Goal: Download file/media

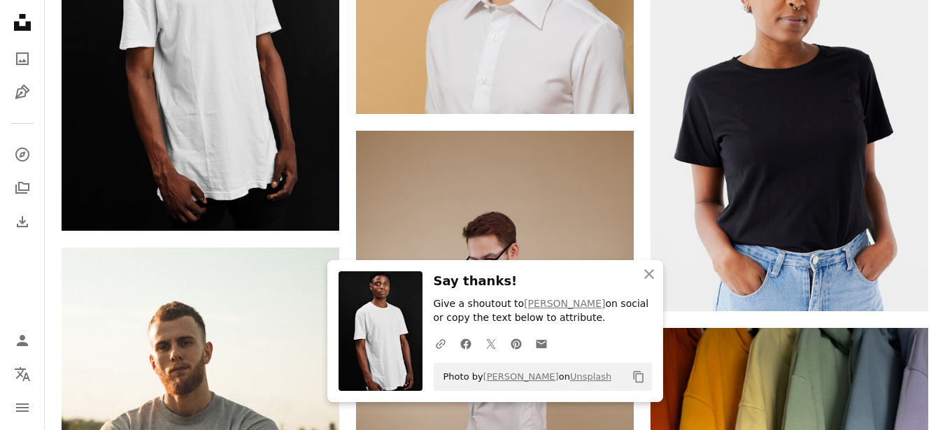
scroll to position [6559, 0]
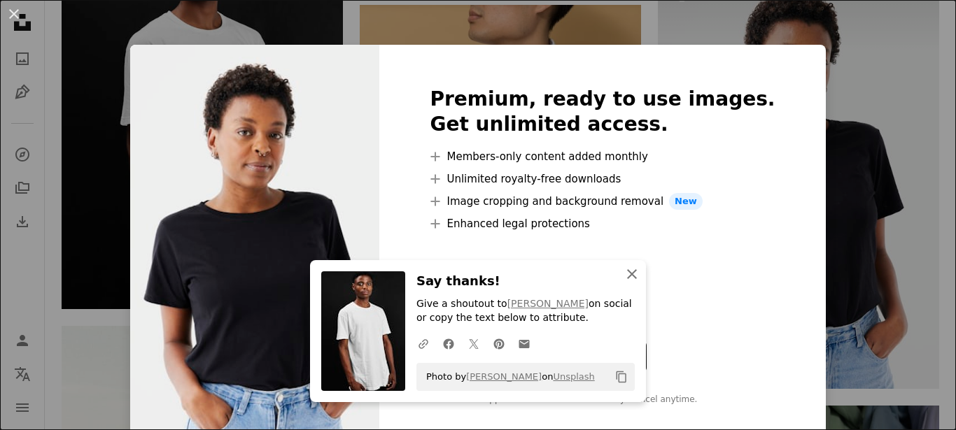
click at [633, 269] on icon "An X shape" at bounding box center [631, 274] width 17 height 17
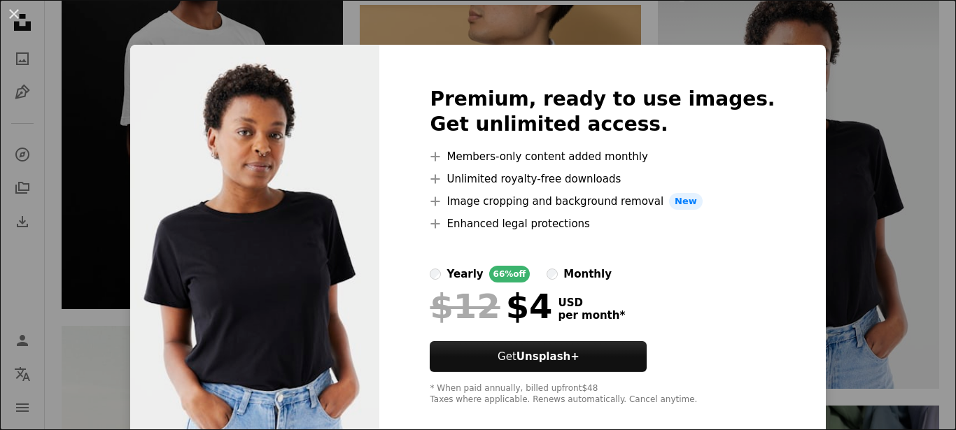
click at [821, 97] on div "An X shape Premium, ready to use images. Get unlimited access. A plus sign Memb…" at bounding box center [478, 215] width 956 height 430
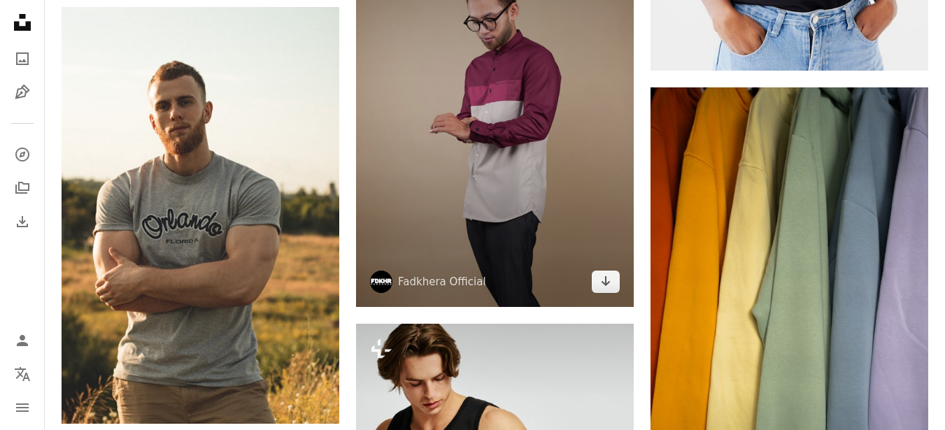
scroll to position [6811, 0]
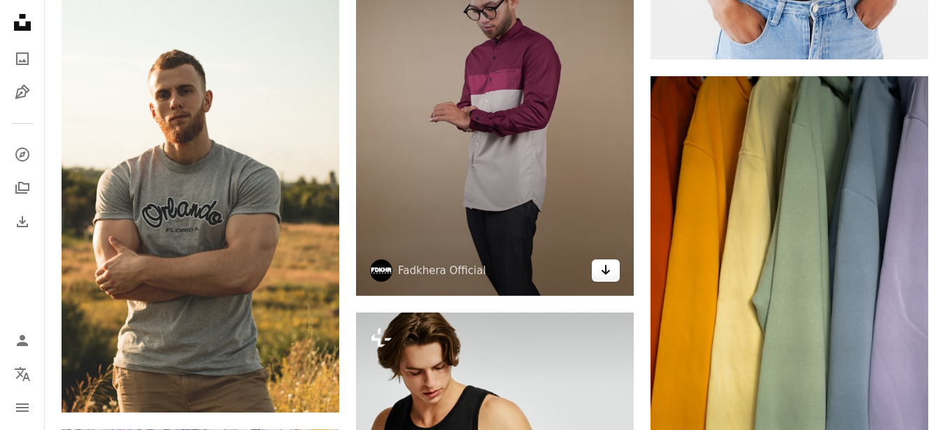
click at [602, 271] on icon "Download" at bounding box center [606, 270] width 9 height 10
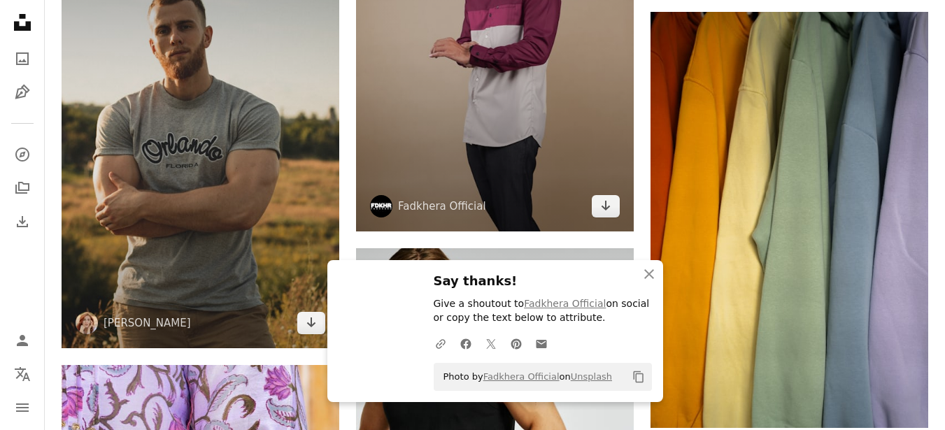
scroll to position [6978, 0]
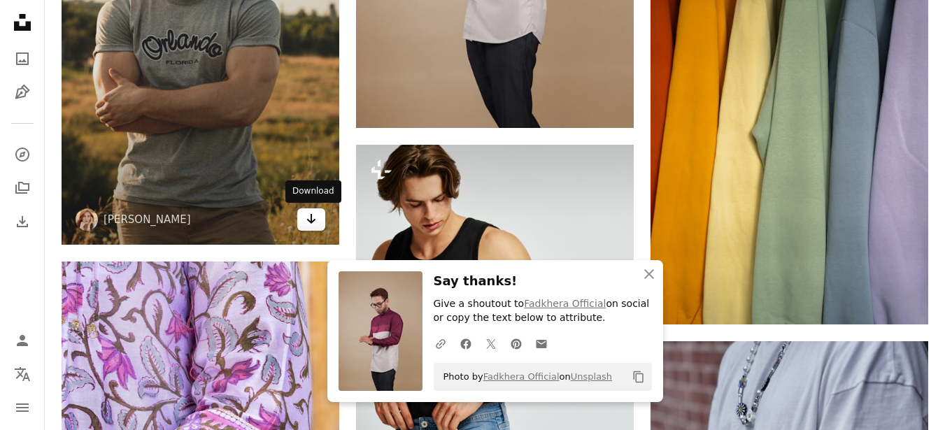
click at [313, 224] on icon "Arrow pointing down" at bounding box center [311, 219] width 11 height 17
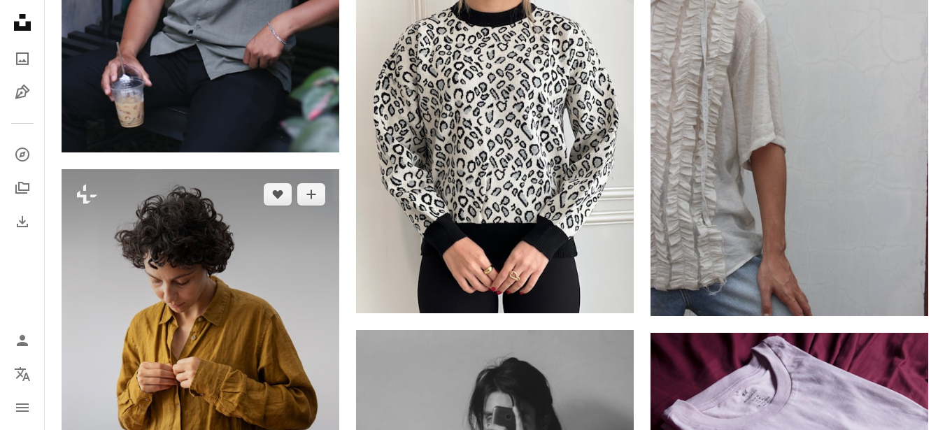
scroll to position [13946, 0]
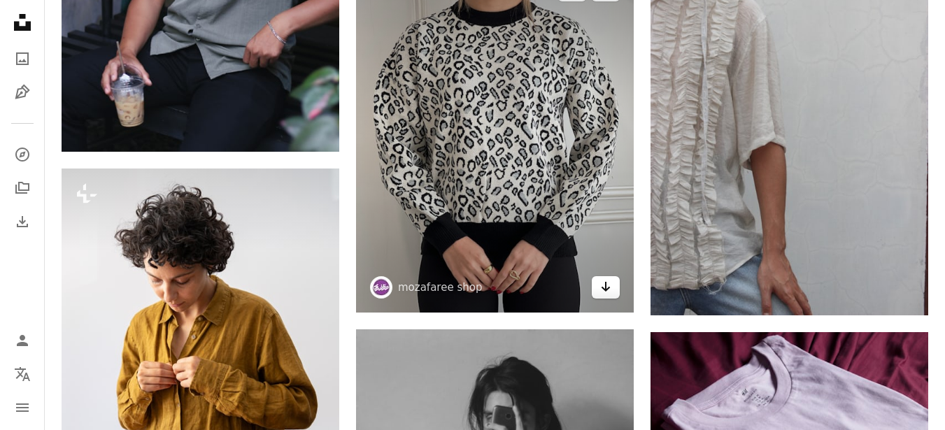
click at [607, 285] on icon "Arrow pointing down" at bounding box center [605, 286] width 11 height 17
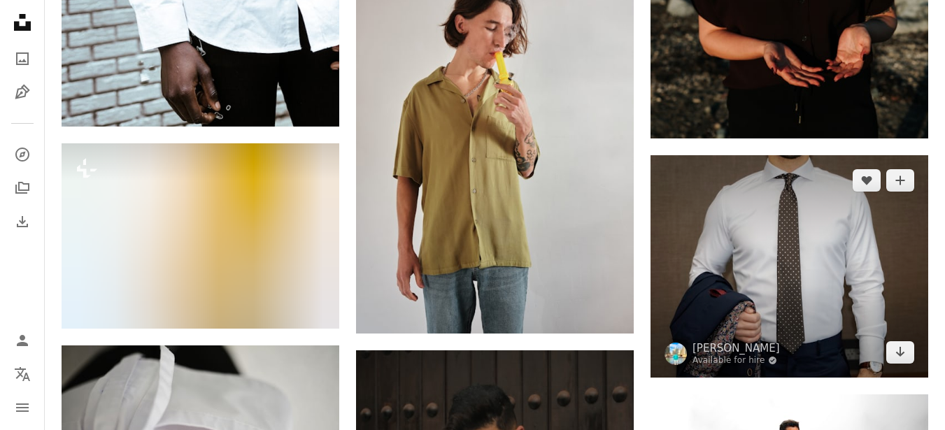
scroll to position [15206, 0]
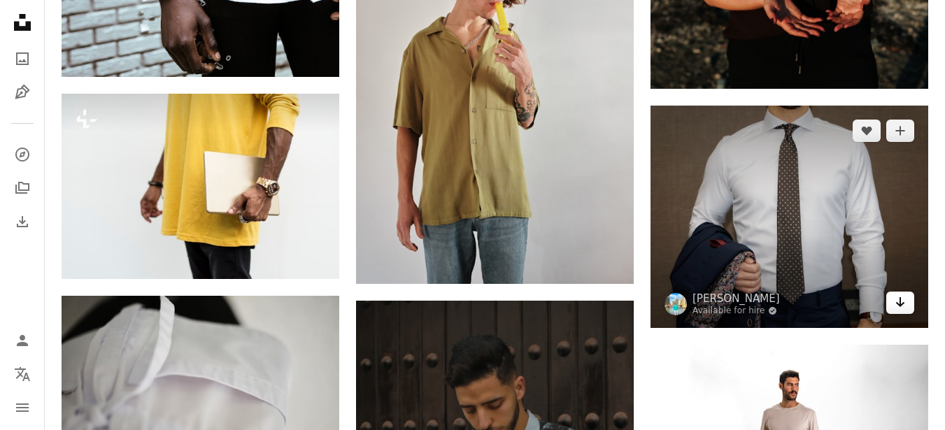
click at [912, 303] on link "Arrow pointing down" at bounding box center [900, 303] width 28 height 22
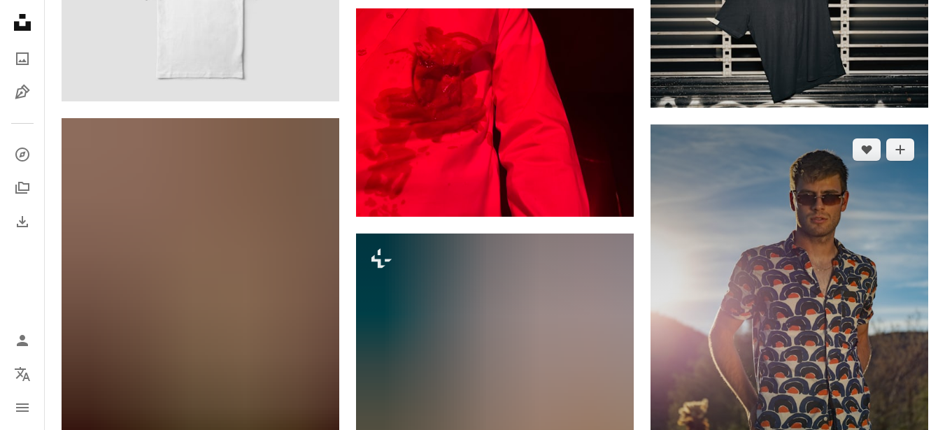
scroll to position [19235, 0]
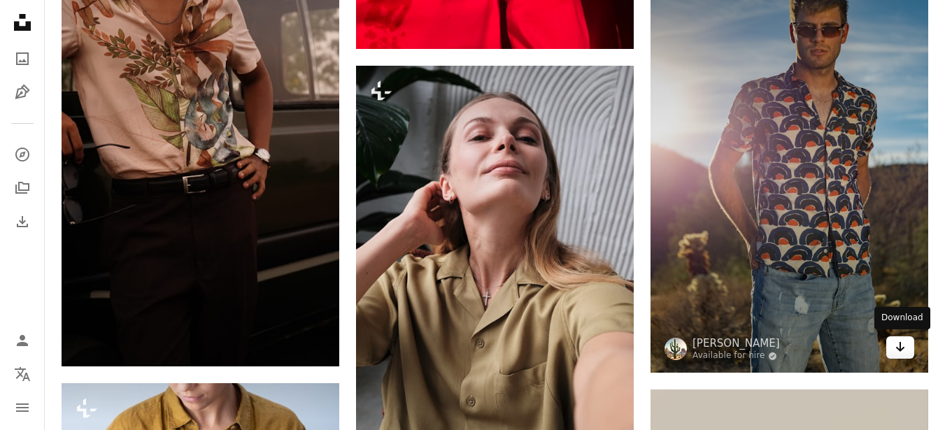
click at [900, 346] on icon "Download" at bounding box center [900, 347] width 9 height 10
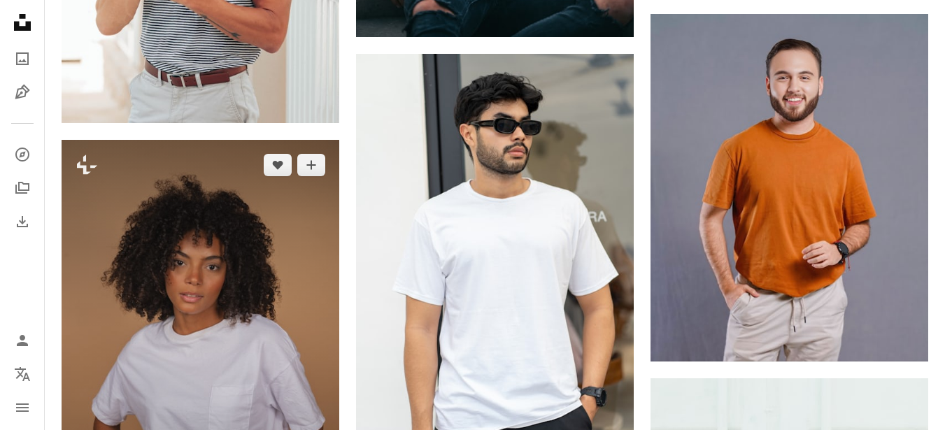
scroll to position [20159, 0]
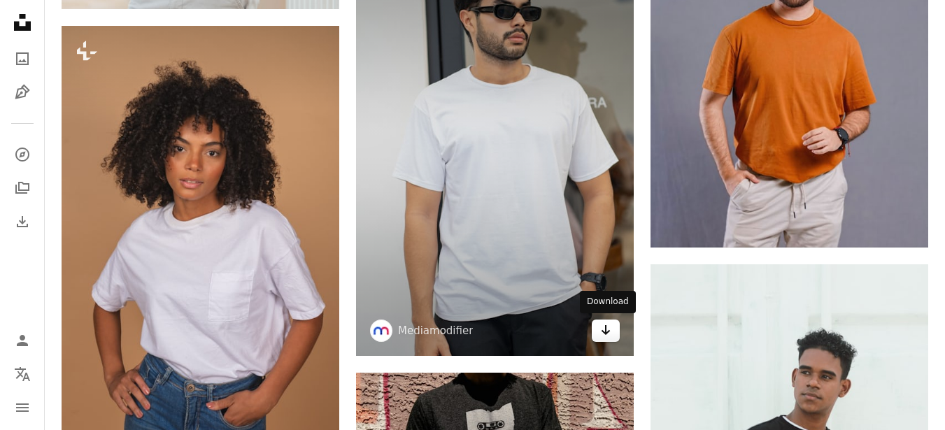
click at [604, 336] on icon "Arrow pointing down" at bounding box center [605, 330] width 11 height 17
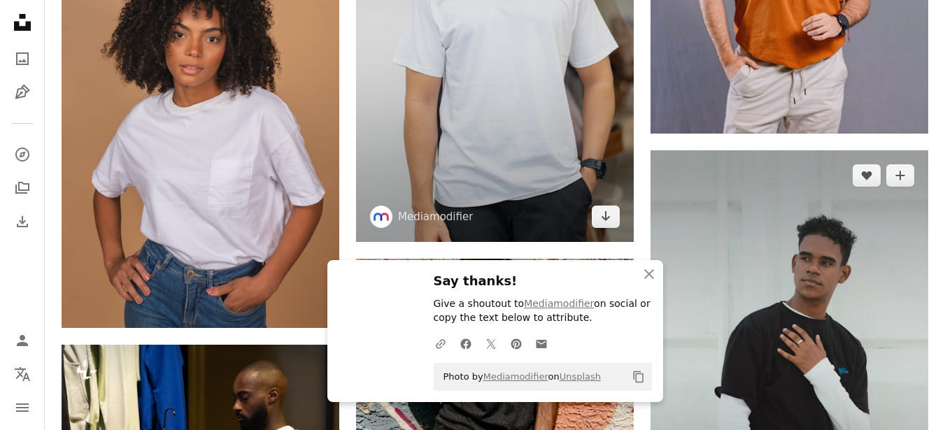
scroll to position [20075, 0]
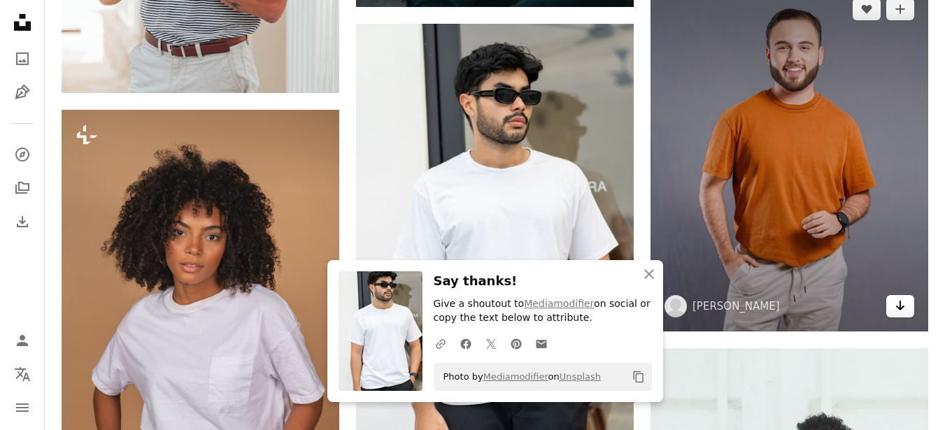
click at [898, 302] on icon "Arrow pointing down" at bounding box center [900, 305] width 11 height 17
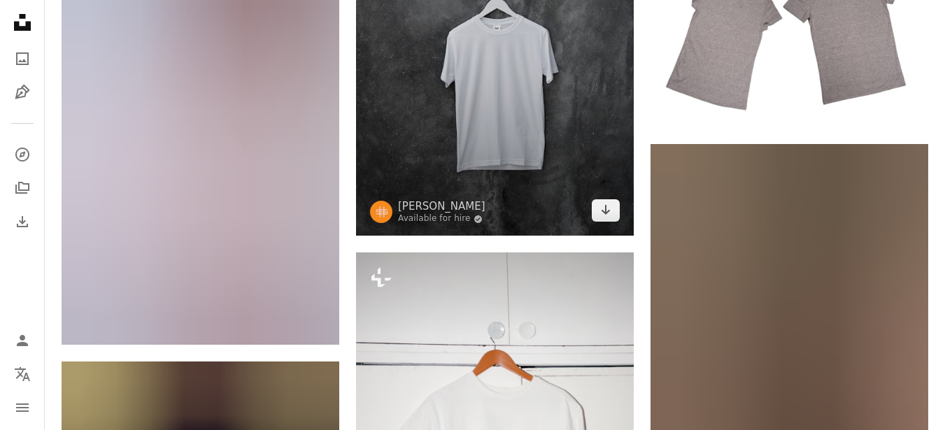
scroll to position [21166, 0]
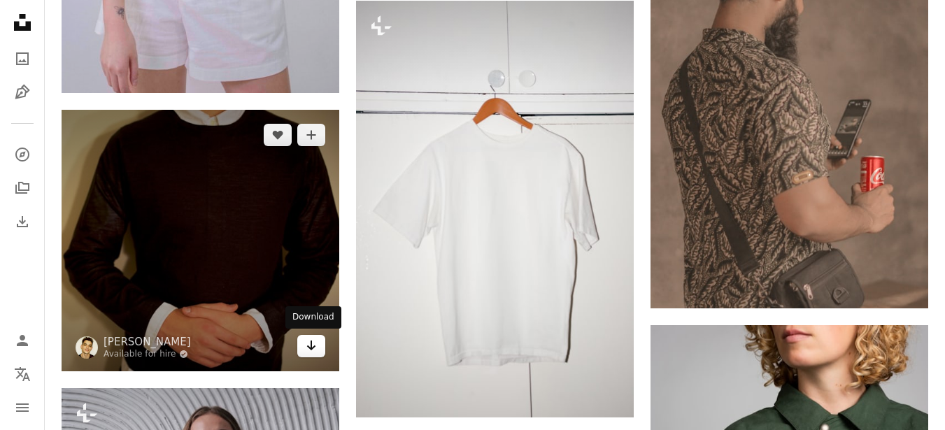
click at [310, 345] on icon "Arrow pointing down" at bounding box center [311, 345] width 11 height 17
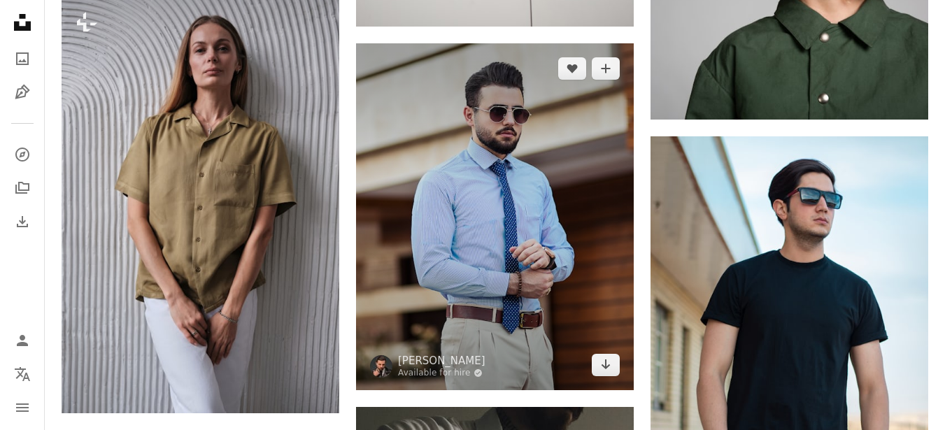
scroll to position [21586, 0]
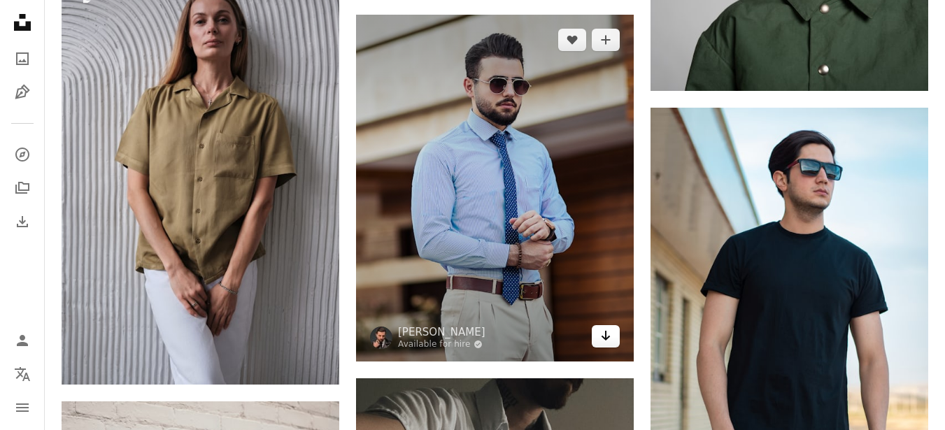
click at [611, 332] on icon "Arrow pointing down" at bounding box center [605, 335] width 11 height 17
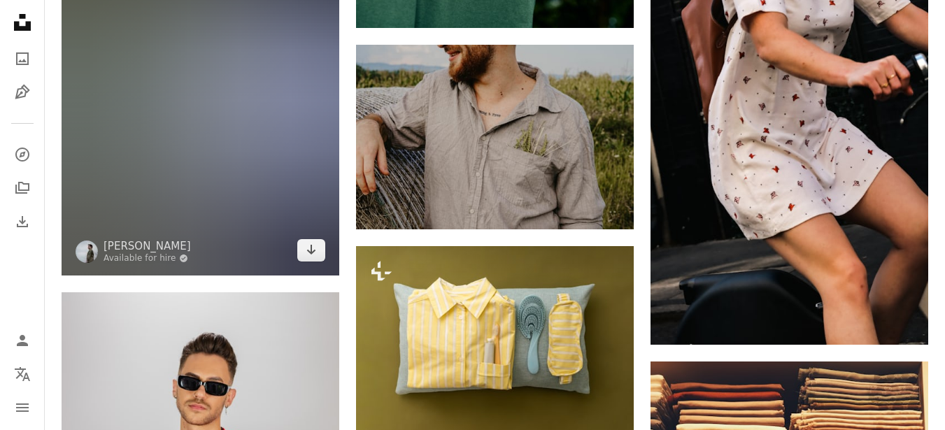
scroll to position [27211, 0]
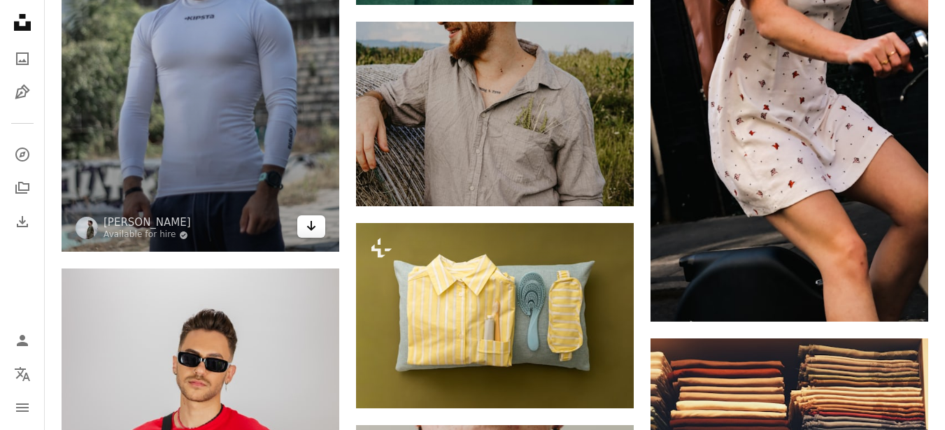
click at [320, 224] on link "Arrow pointing down" at bounding box center [311, 226] width 28 height 22
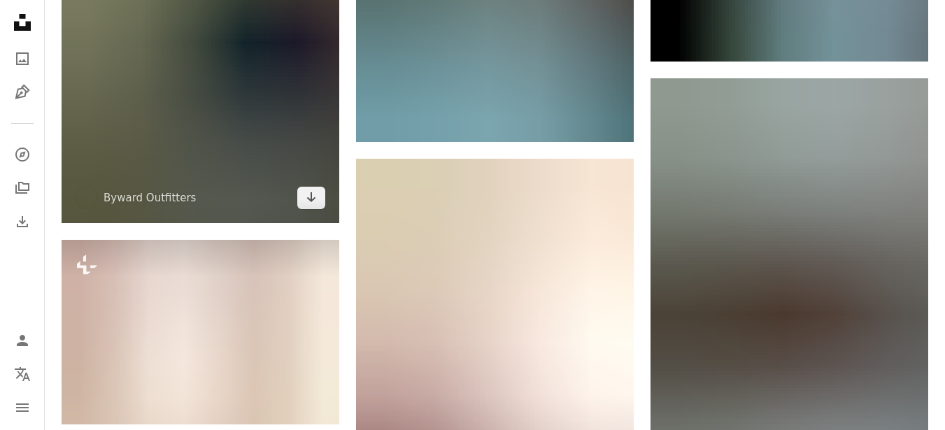
scroll to position [28554, 0]
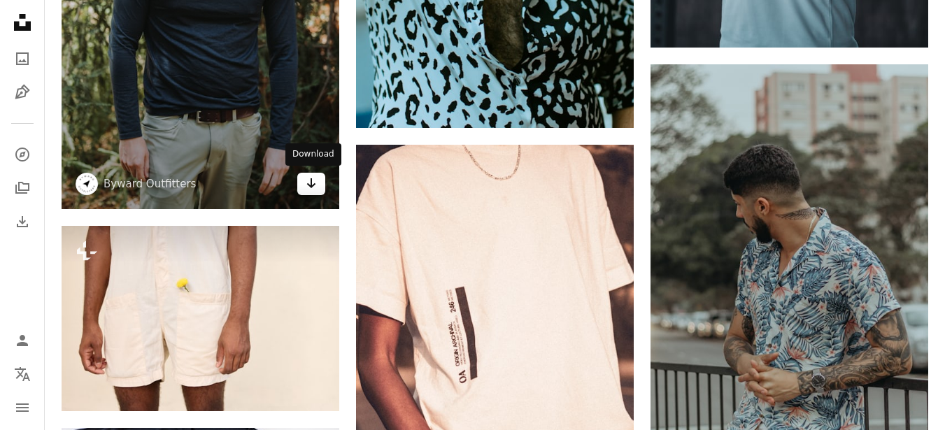
click at [311, 189] on icon "Arrow pointing down" at bounding box center [311, 183] width 11 height 17
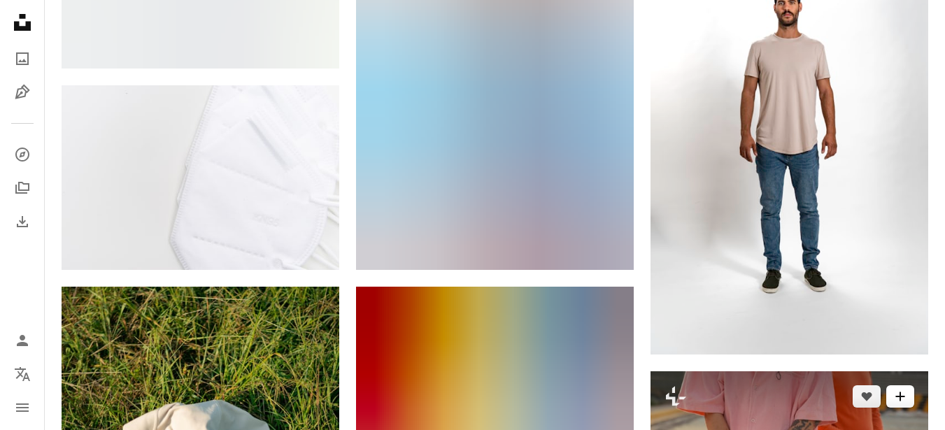
scroll to position [25783, 0]
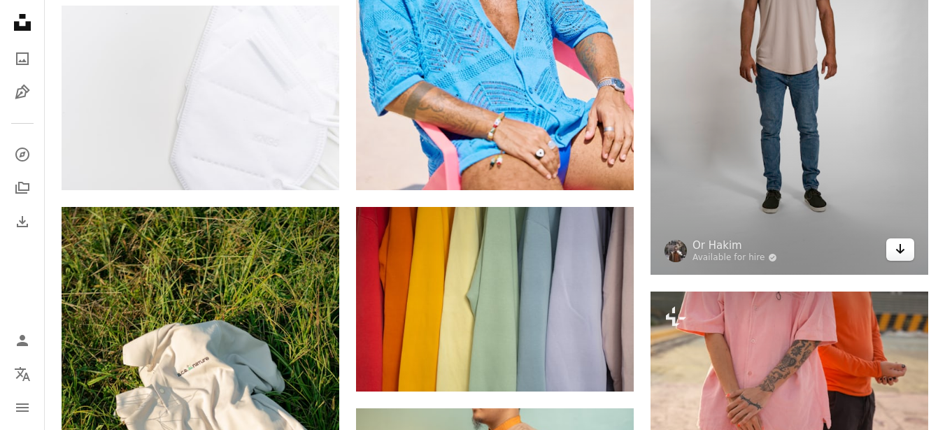
click at [900, 252] on icon "Arrow pointing down" at bounding box center [900, 249] width 11 height 17
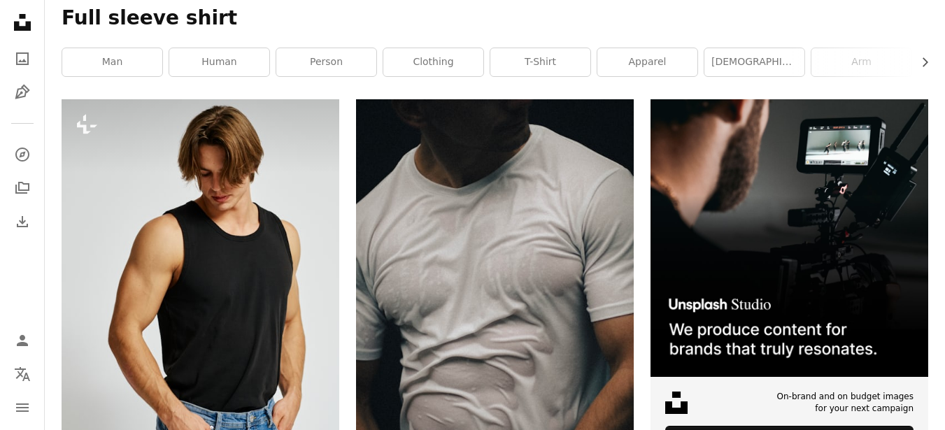
scroll to position [0, 0]
